Goal: Check status: Check status

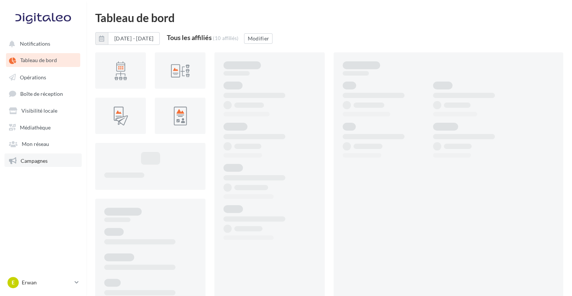
click at [25, 162] on span "Campagnes" at bounding box center [34, 160] width 27 height 6
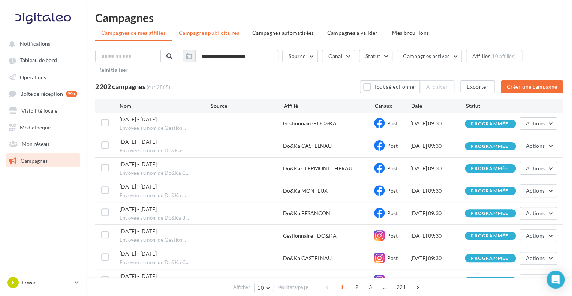
click at [206, 34] on span "Campagnes publicitaires" at bounding box center [209, 33] width 60 height 6
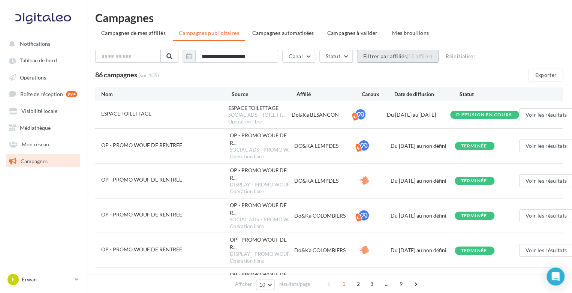
click at [385, 57] on button "Filtrer par affiliés (10 affiliés)" at bounding box center [398, 56] width 82 height 13
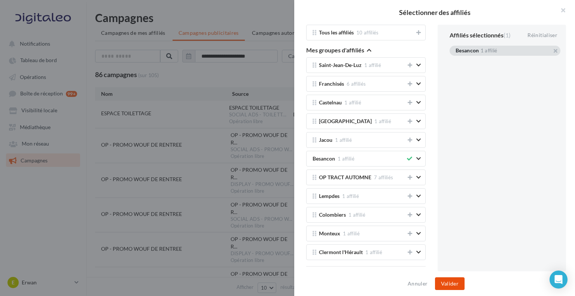
click at [452, 286] on button "Valider" at bounding box center [450, 284] width 30 height 13
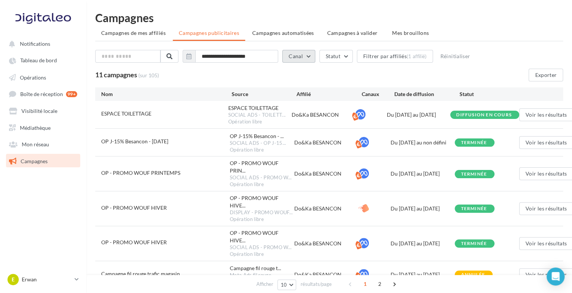
click at [298, 57] on button "Canal" at bounding box center [298, 56] width 33 height 13
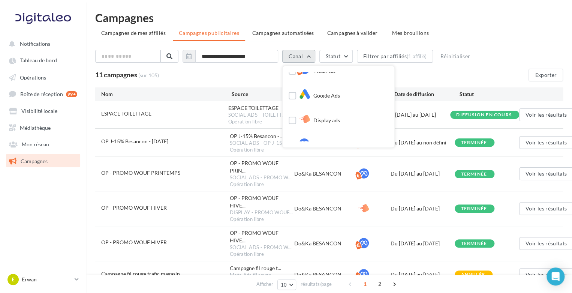
scroll to position [24, 0]
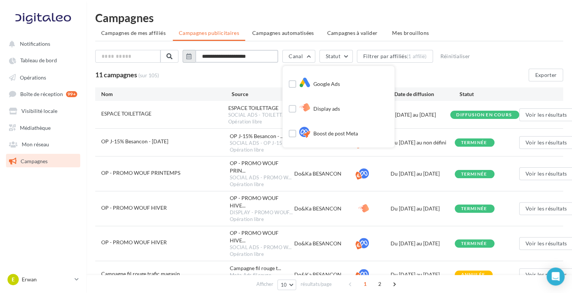
click at [218, 54] on input "**********" at bounding box center [236, 56] width 83 height 13
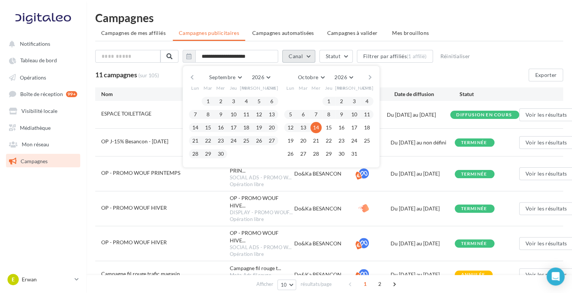
click at [290, 57] on button "Canal" at bounding box center [298, 56] width 33 height 13
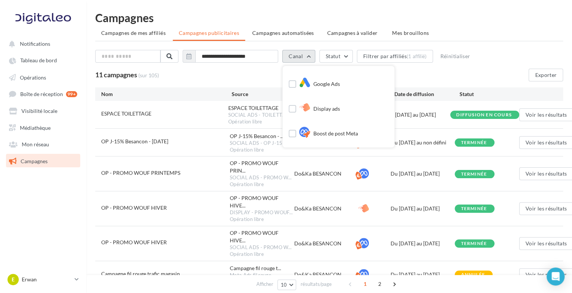
scroll to position [0, 0]
click at [407, 71] on div "11 campagnes (sur 105)" at bounding box center [253, 75] width 316 height 8
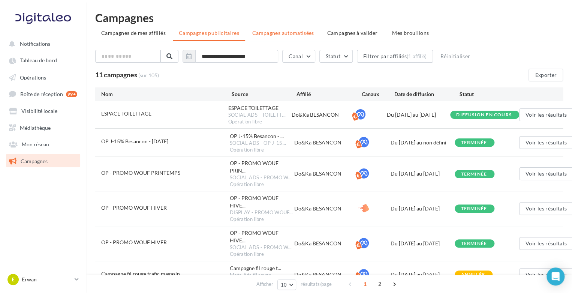
click at [284, 34] on span "Campagnes automatisées" at bounding box center [283, 33] width 62 height 6
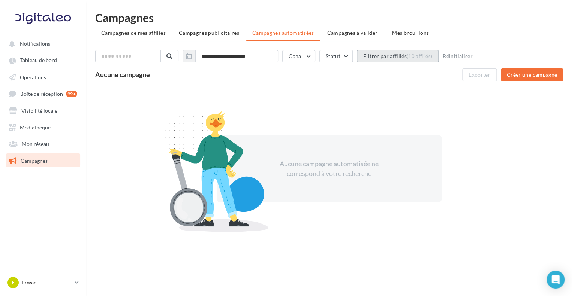
click at [385, 58] on button "Filtrer par affiliés (10 affiliés)" at bounding box center [398, 56] width 82 height 13
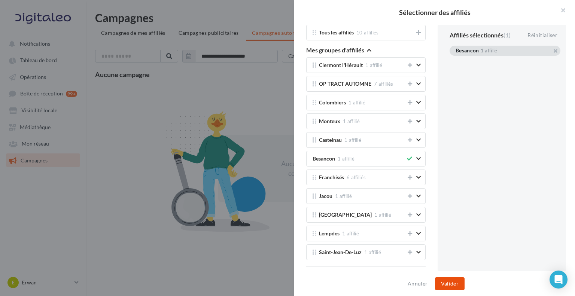
click at [450, 286] on button "Valider" at bounding box center [450, 284] width 30 height 13
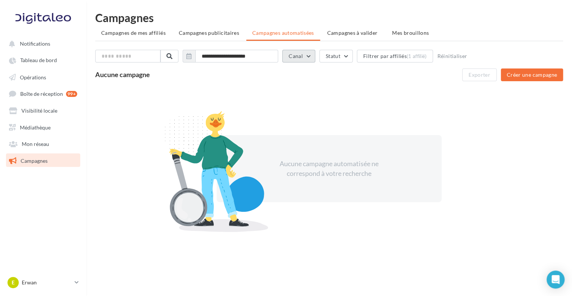
click at [303, 52] on button "Canal" at bounding box center [298, 56] width 33 height 13
click at [296, 82] on label at bounding box center [291, 82] width 7 height 7
click at [294, 106] on label at bounding box center [291, 107] width 7 height 7
click at [243, 45] on div "**********" at bounding box center [328, 150] width 467 height 212
click at [118, 33] on span "Campagnes de mes affiliés" at bounding box center [133, 33] width 64 height 6
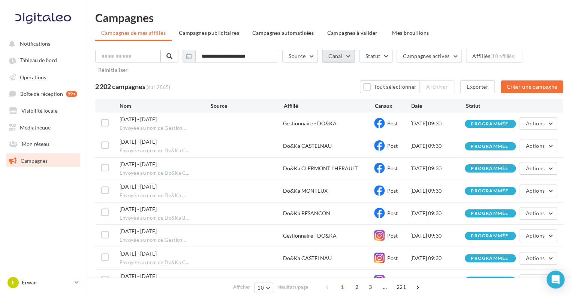
click at [332, 57] on button "Canal" at bounding box center [338, 56] width 33 height 13
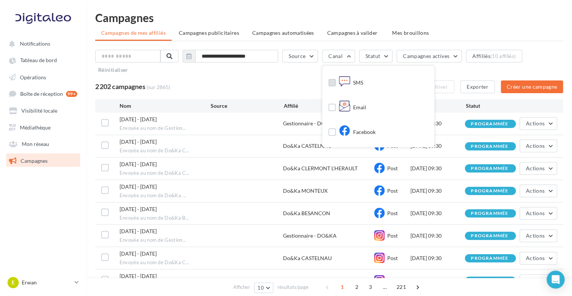
click at [356, 84] on div "SMS" at bounding box center [351, 83] width 24 height 11
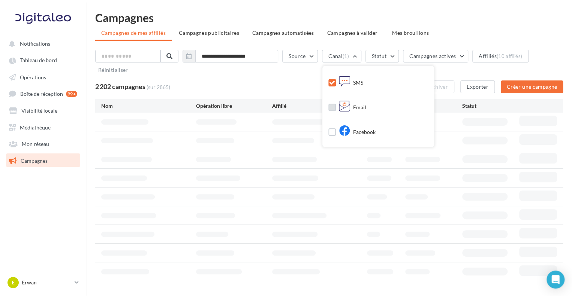
click at [359, 106] on div "Email" at bounding box center [352, 107] width 27 height 11
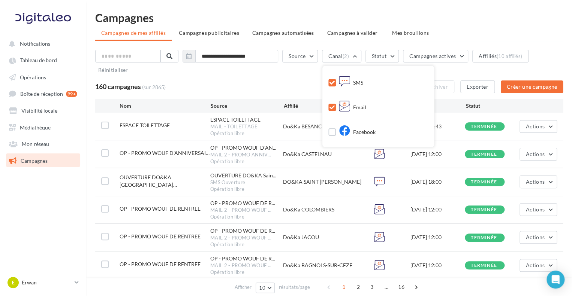
click at [273, 82] on div "160 campagnes (sur 2865) Tout sélectionner Archiver Exporter Créer une campagne" at bounding box center [328, 87] width 467 height 13
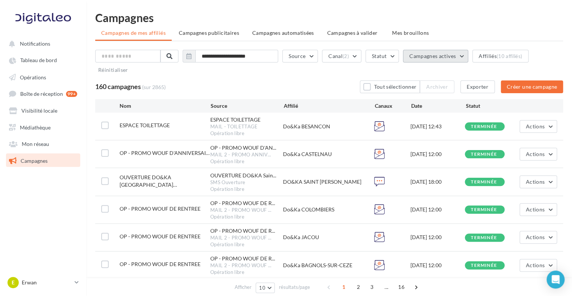
click at [436, 61] on button "Campagnes actives" at bounding box center [435, 56] width 65 height 13
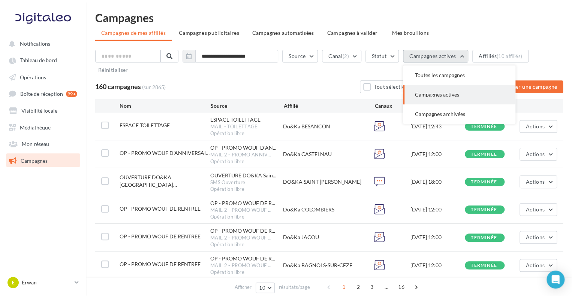
click at [434, 58] on span "Campagnes actives" at bounding box center [432, 56] width 46 height 6
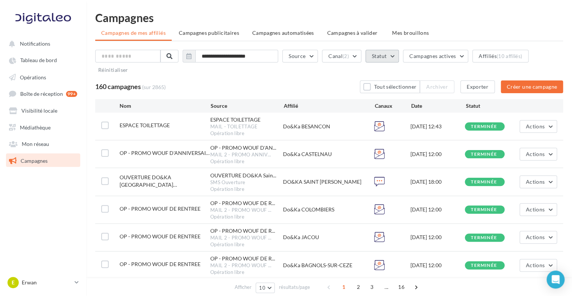
click at [391, 61] on button "Statut" at bounding box center [381, 56] width 33 height 13
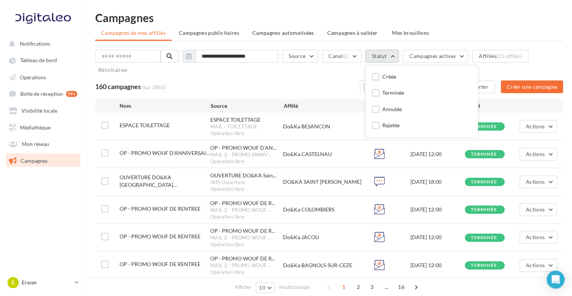
click at [391, 59] on button "Statut" at bounding box center [381, 56] width 33 height 13
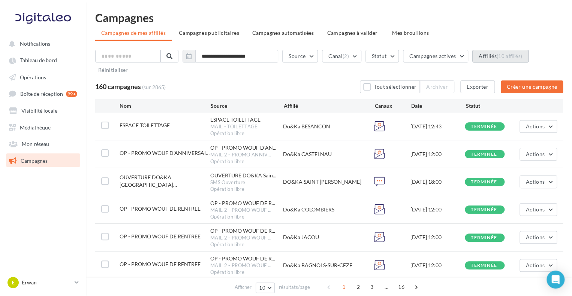
click at [509, 57] on div "(10 affiliés)" at bounding box center [508, 56] width 25 height 6
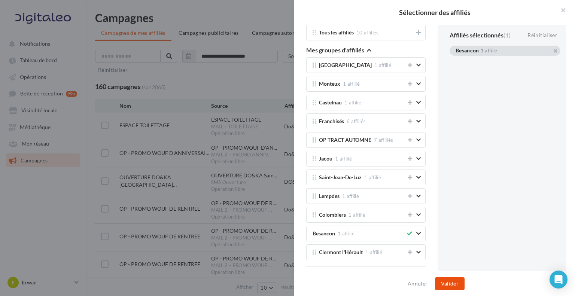
drag, startPoint x: 455, startPoint y: 282, endPoint x: 462, endPoint y: 271, distance: 13.8
click at [455, 282] on button "Valider" at bounding box center [450, 284] width 30 height 13
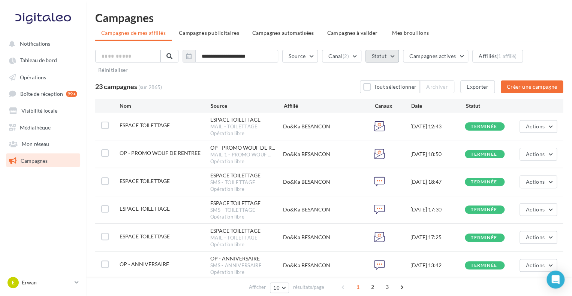
click at [399, 57] on button "Statut" at bounding box center [381, 56] width 33 height 13
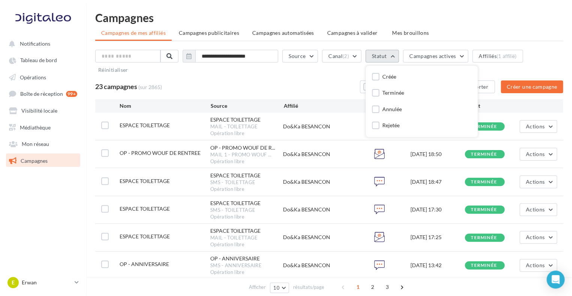
click at [399, 54] on button "Statut" at bounding box center [381, 56] width 33 height 13
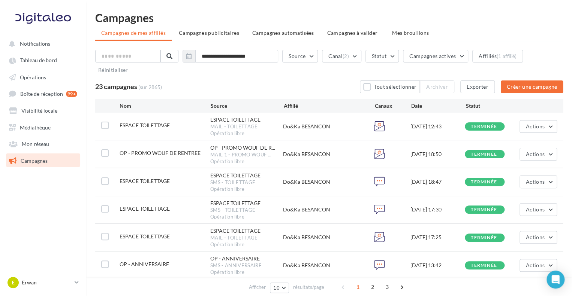
click at [361, 72] on div "**********" at bounding box center [328, 64] width 467 height 28
click at [319, 84] on div "23 campagnes (sur 2865) Tout sélectionner Archiver Exporter Créer une campagne" at bounding box center [328, 87] width 467 height 13
click at [346, 79] on div "**********" at bounding box center [328, 71] width 467 height 43
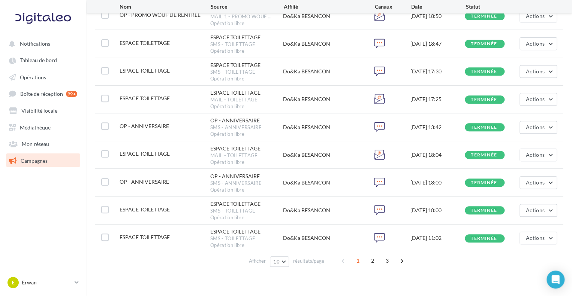
scroll to position [149, 0]
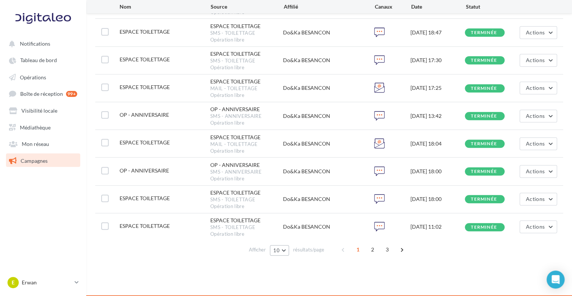
click at [279, 252] on span "10" at bounding box center [276, 251] width 6 height 6
click at [288, 238] on button "100" at bounding box center [296, 236] width 52 height 13
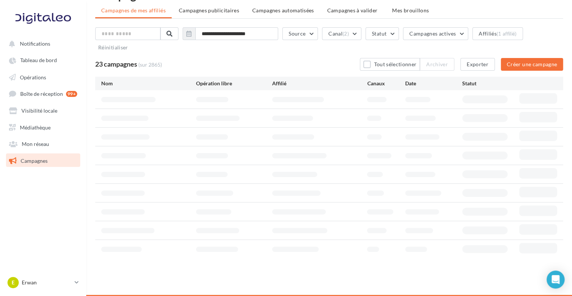
scroll to position [14, 0]
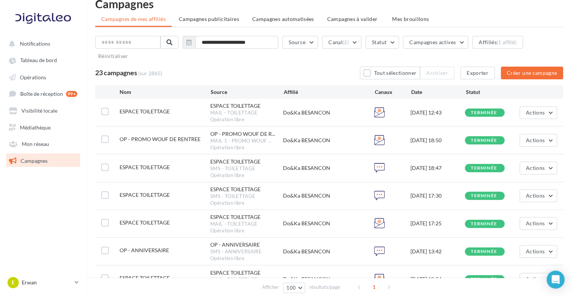
click at [247, 67] on div "23 campagnes (sur 2865) Tout sélectionner Archiver Exporter Créer une campagne" at bounding box center [328, 73] width 467 height 13
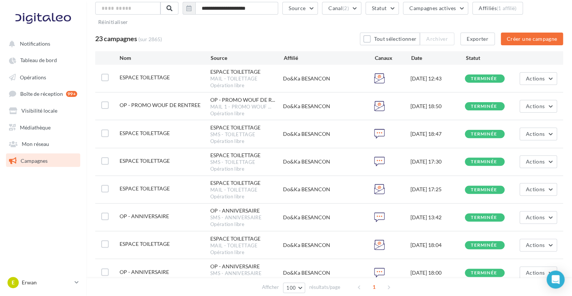
scroll to position [62, 0]
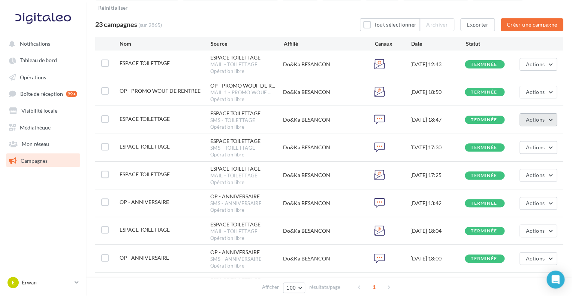
click at [531, 122] on span "Actions" at bounding box center [535, 119] width 19 height 6
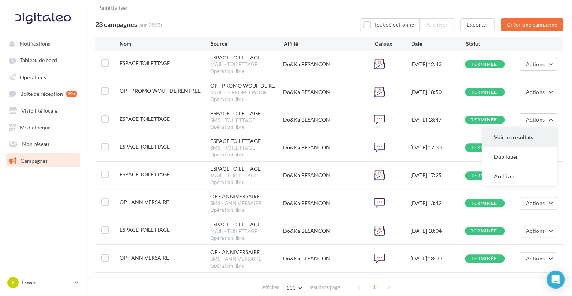
click at [528, 136] on button "Voir les résultats" at bounding box center [519, 137] width 75 height 19
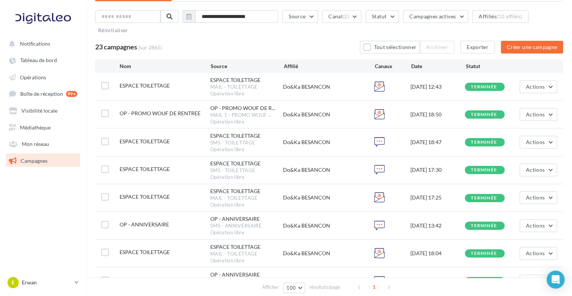
scroll to position [83, 0]
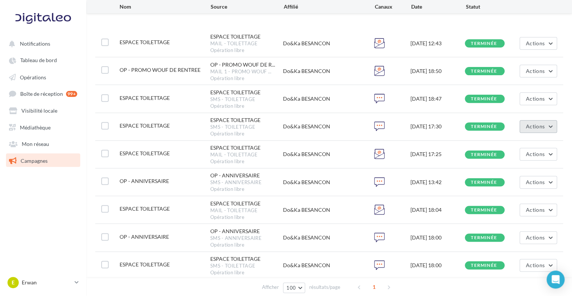
click at [532, 127] on span "Actions" at bounding box center [535, 126] width 19 height 6
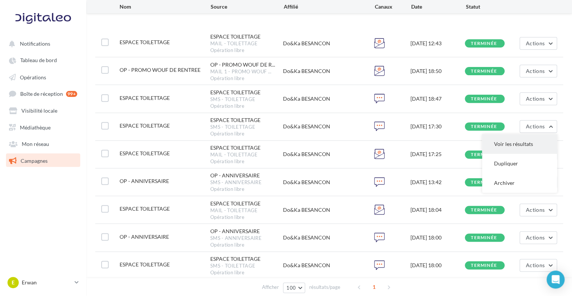
click at [517, 145] on button "Voir les résultats" at bounding box center [519, 143] width 75 height 19
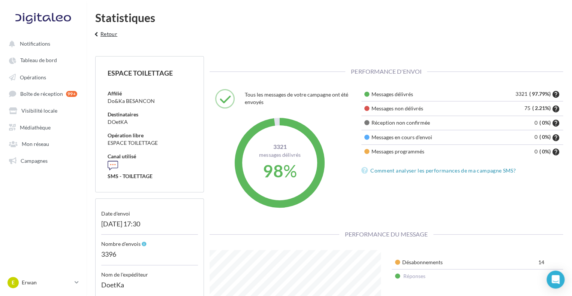
click at [111, 36] on button "keyboard_arrow_left Retour" at bounding box center [104, 36] width 31 height 15
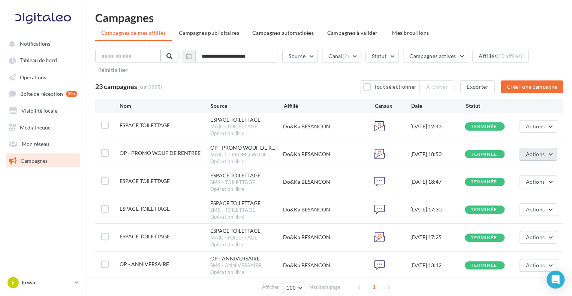
click at [552, 151] on button "Actions" at bounding box center [537, 154] width 37 height 13
click at [543, 151] on span "Actions" at bounding box center [535, 154] width 19 height 6
click at [533, 185] on button "Actions" at bounding box center [537, 182] width 37 height 13
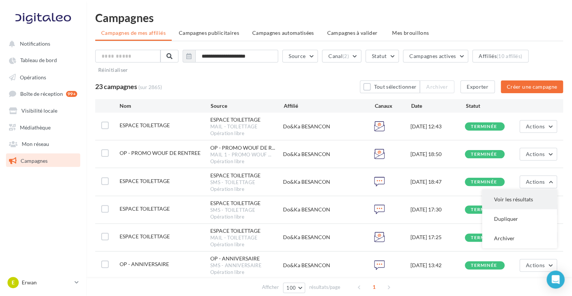
click at [519, 200] on button "Voir les résultats" at bounding box center [519, 199] width 75 height 19
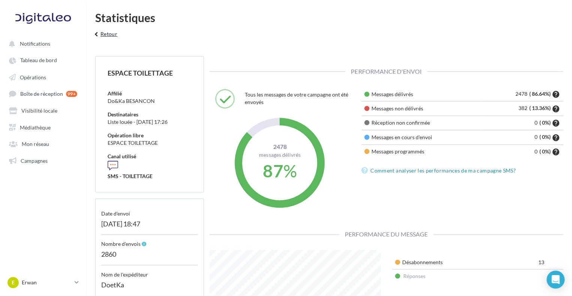
click at [111, 36] on button "keyboard_arrow_left Retour" at bounding box center [104, 36] width 31 height 15
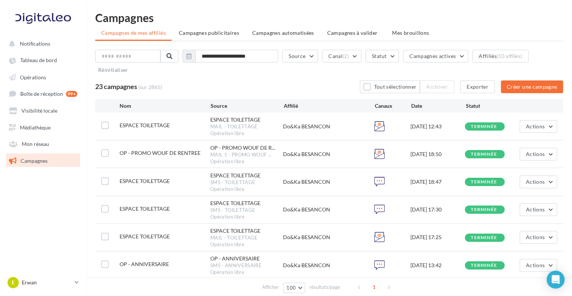
click at [309, 87] on div "23 campagnes (sur 2865) Tout sélectionner Archiver Exporter Créer une campagne" at bounding box center [328, 87] width 467 height 13
click at [535, 183] on span "Actions" at bounding box center [535, 182] width 19 height 6
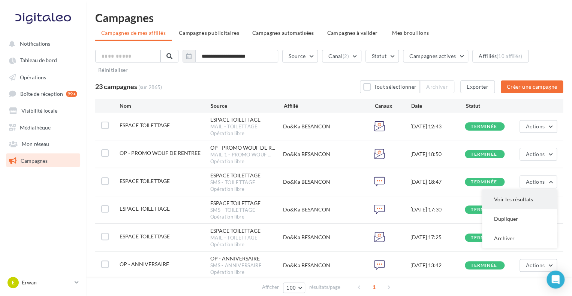
click at [526, 196] on button "Voir les résultats" at bounding box center [519, 199] width 75 height 19
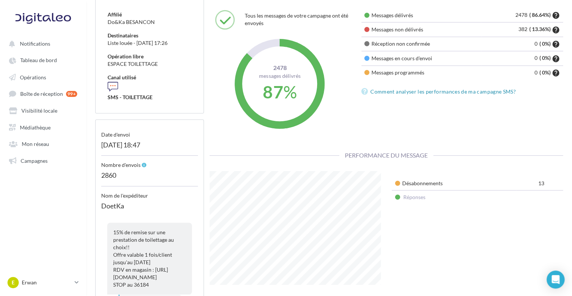
scroll to position [62, 0]
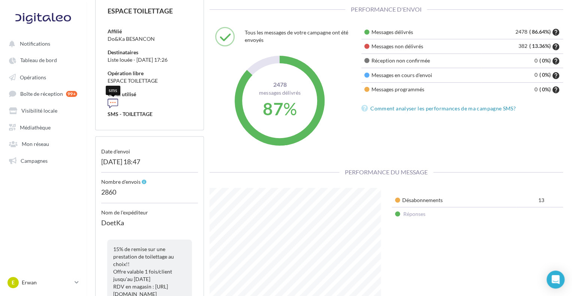
click at [115, 105] on div at bounding box center [113, 103] width 10 height 10
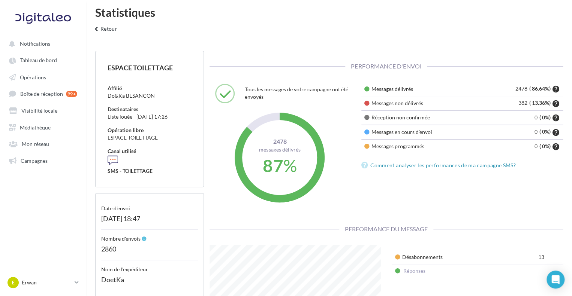
scroll to position [0, 0]
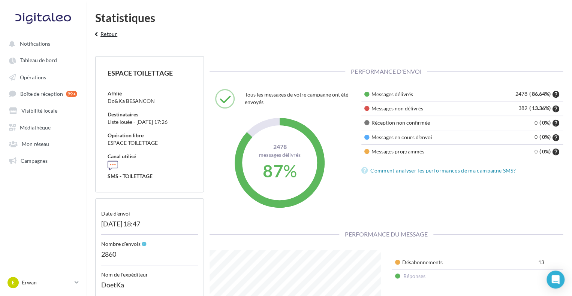
click at [97, 31] on icon "keyboard_arrow_left" at bounding box center [96, 34] width 8 height 7
